Goal: Information Seeking & Learning: Learn about a topic

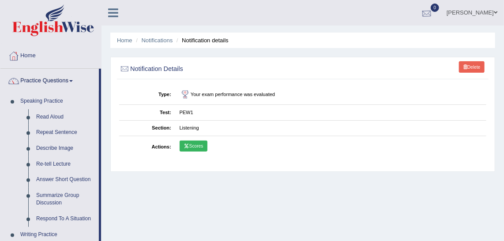
click at [433, 8] on div at bounding box center [426, 13] width 13 height 13
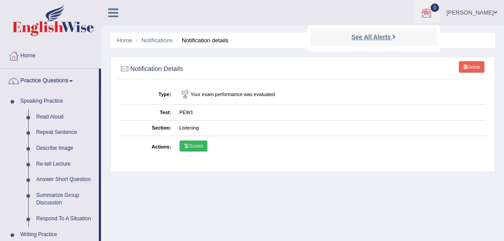
click at [388, 37] on strong "See All Alerts" at bounding box center [370, 37] width 39 height 7
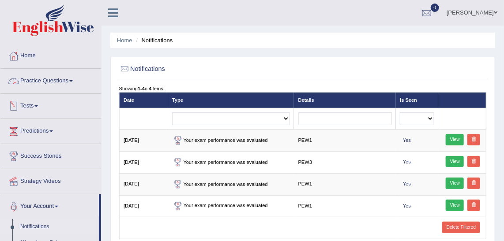
click at [50, 79] on link "Practice Questions" at bounding box center [50, 80] width 101 height 22
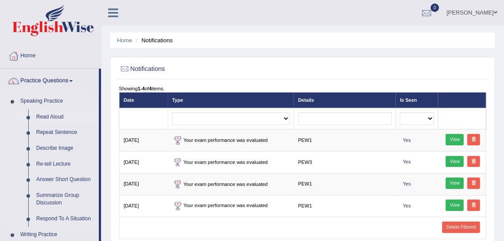
click at [50, 114] on link "Read Aloud" at bounding box center [65, 117] width 67 height 16
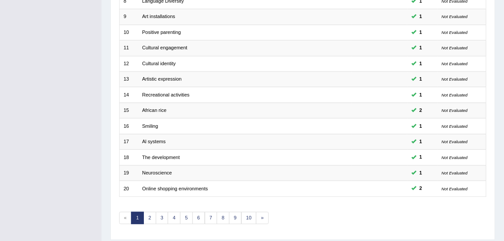
scroll to position [264, 0]
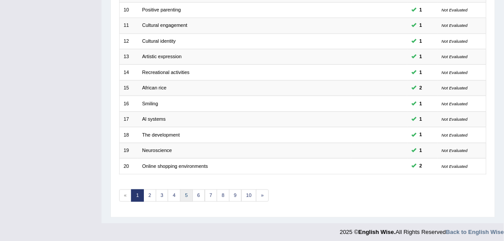
click at [187, 192] on link "5" at bounding box center [186, 196] width 13 height 12
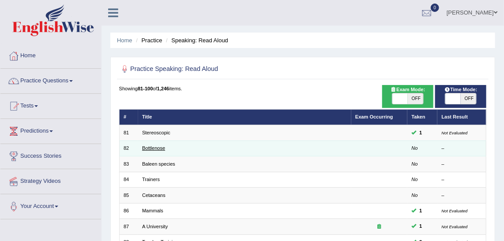
click at [146, 146] on link "Bottlenose" at bounding box center [153, 148] width 23 height 5
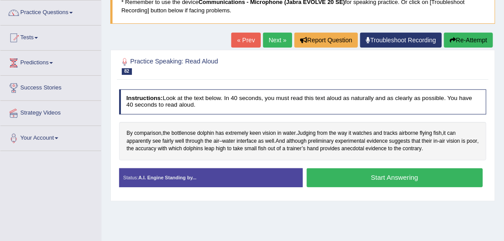
scroll to position [65, 0]
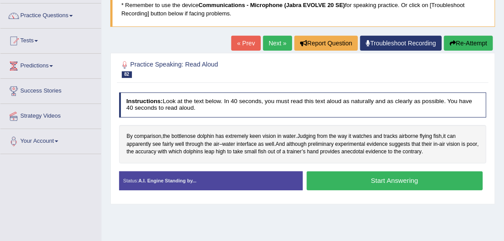
click at [432, 178] on button "Start Answering" at bounding box center [394, 181] width 176 height 19
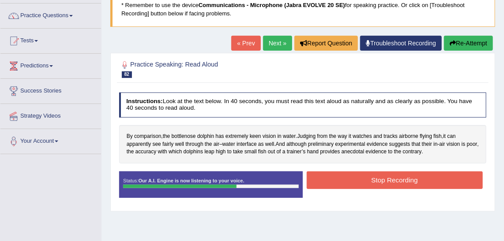
click at [432, 178] on button "Stop Recording" at bounding box center [394, 180] width 176 height 17
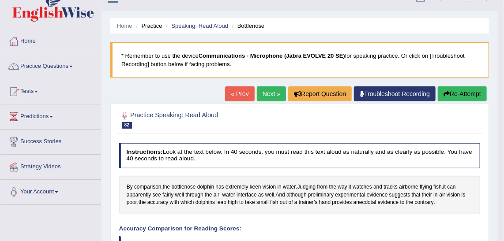
scroll to position [17, 0]
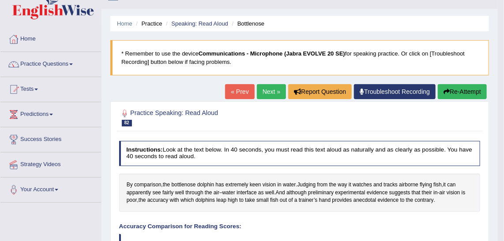
click at [276, 85] on link "Next »" at bounding box center [271, 91] width 29 height 15
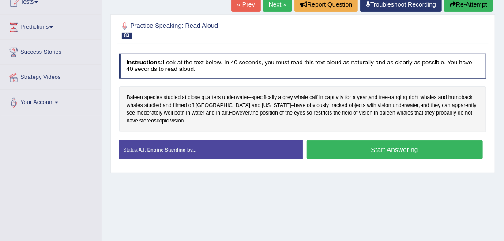
click at [415, 148] on button "Start Answering" at bounding box center [394, 149] width 176 height 19
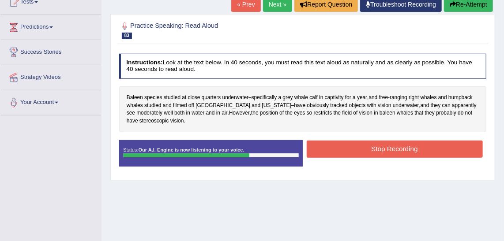
click at [415, 148] on button "Stop Recording" at bounding box center [394, 149] width 176 height 17
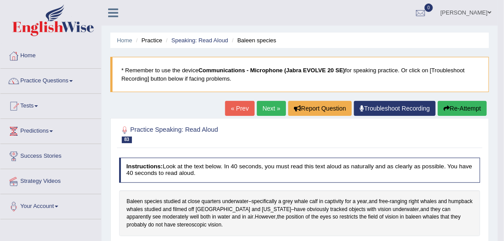
click at [271, 104] on link "Next »" at bounding box center [271, 108] width 29 height 15
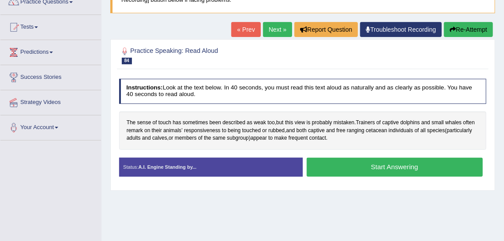
scroll to position [78, 0]
